Goal: Task Accomplishment & Management: Complete application form

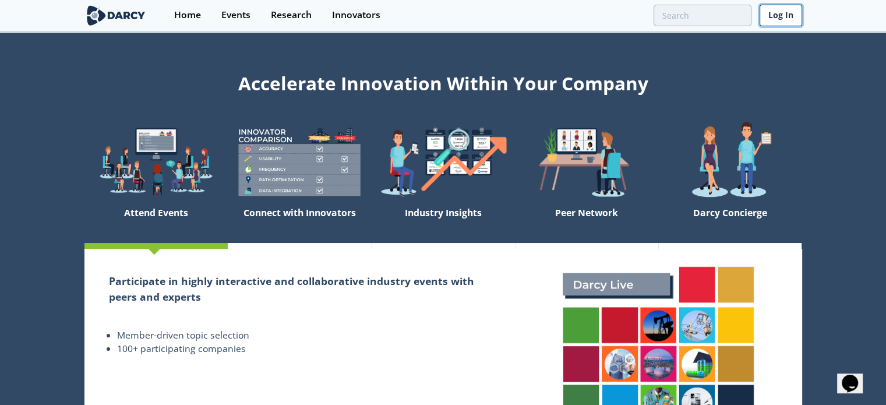
click at [788, 19] on link "Log In" at bounding box center [780, 16] width 43 height 22
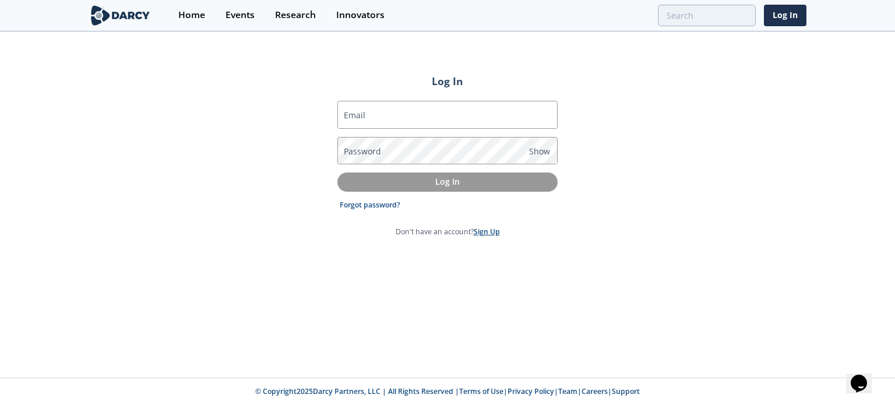
click at [486, 233] on link "Sign Up" at bounding box center [486, 232] width 26 height 10
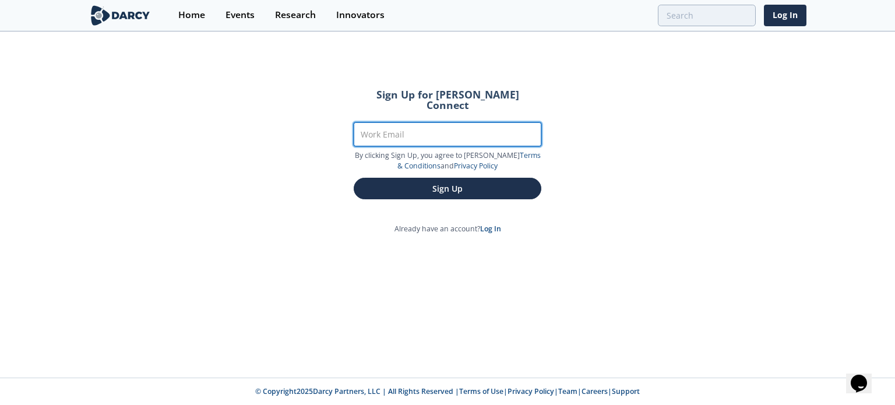
click at [386, 122] on input "Work Email" at bounding box center [448, 134] width 188 height 24
type input "[PERSON_NAME][EMAIL_ADDRESS][DOMAIN_NAME]"
click at [354, 178] on button "Sign Up" at bounding box center [448, 189] width 188 height 22
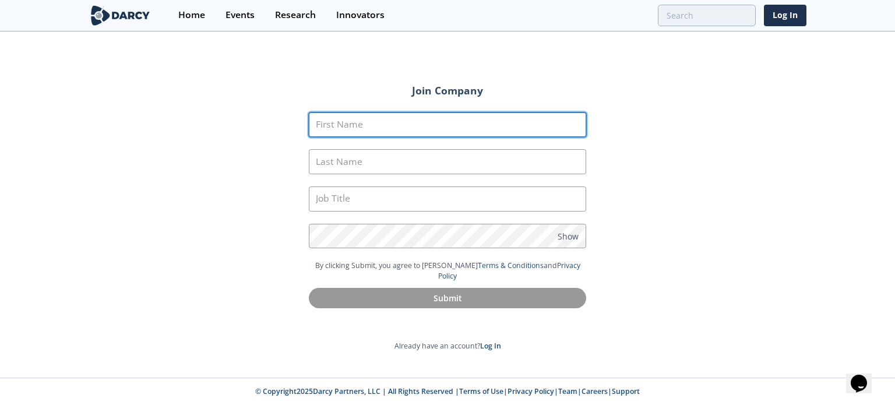
click at [450, 118] on input "First Name" at bounding box center [447, 124] width 277 height 25
type input "[PERSON_NAME]"
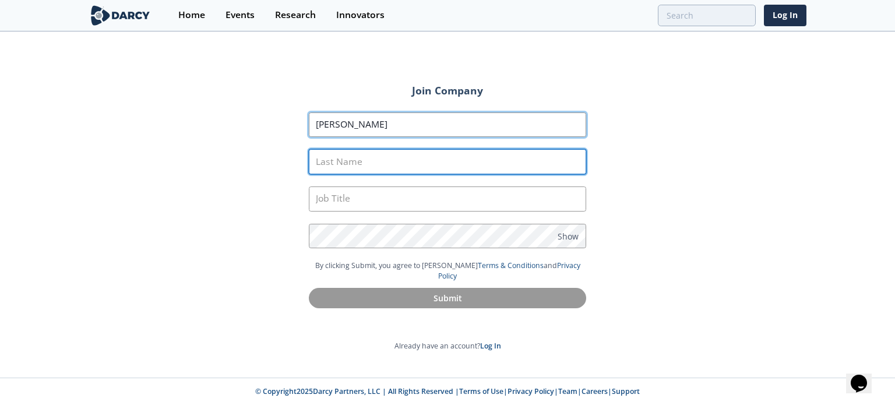
type input "Long"
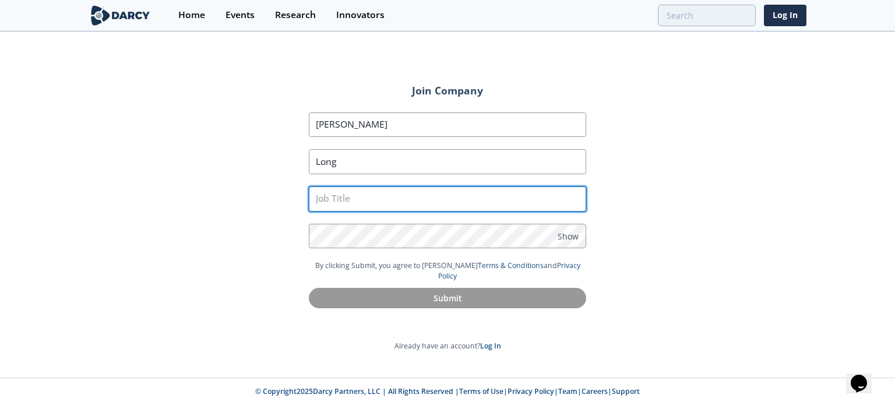
click at [377, 204] on input "text" at bounding box center [447, 198] width 277 height 25
type input "Senior Manager, Facilities Engineering"
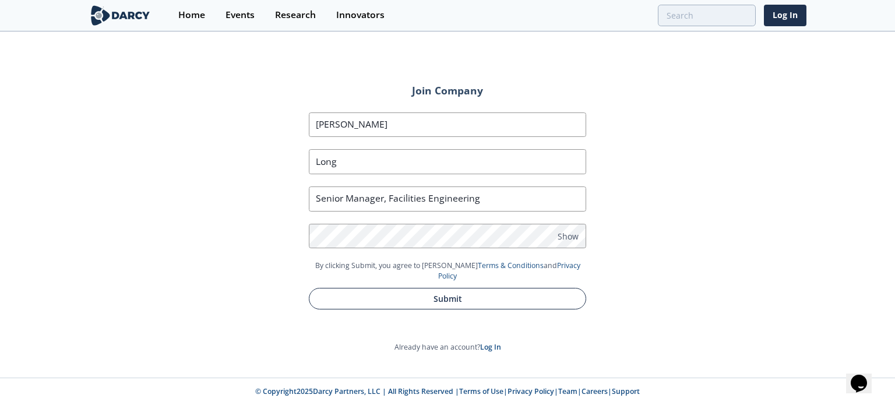
click at [387, 291] on button "Submit" at bounding box center [447, 299] width 277 height 22
